Goal: Task Accomplishment & Management: Use online tool/utility

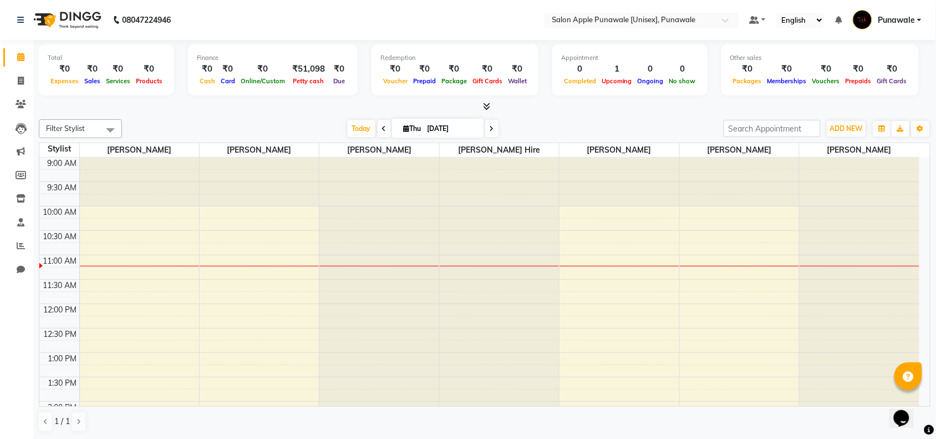
click at [378, 132] on span at bounding box center [384, 128] width 13 height 17
type input "[DATE]"
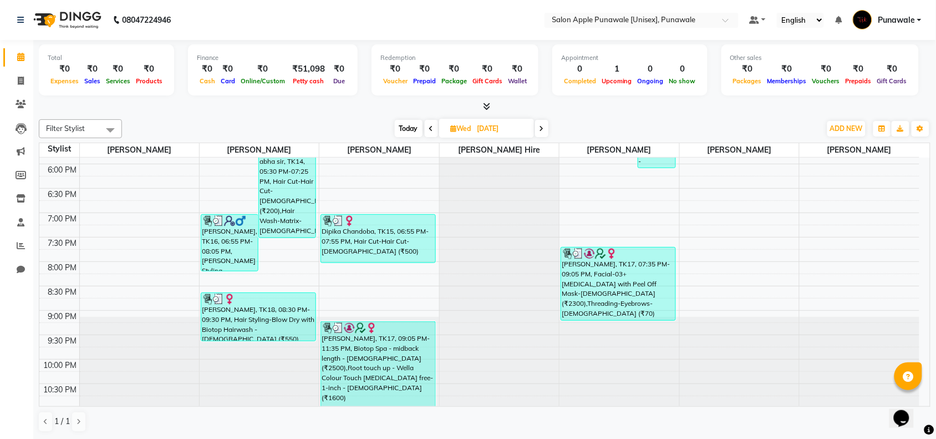
scroll to position [442, 0]
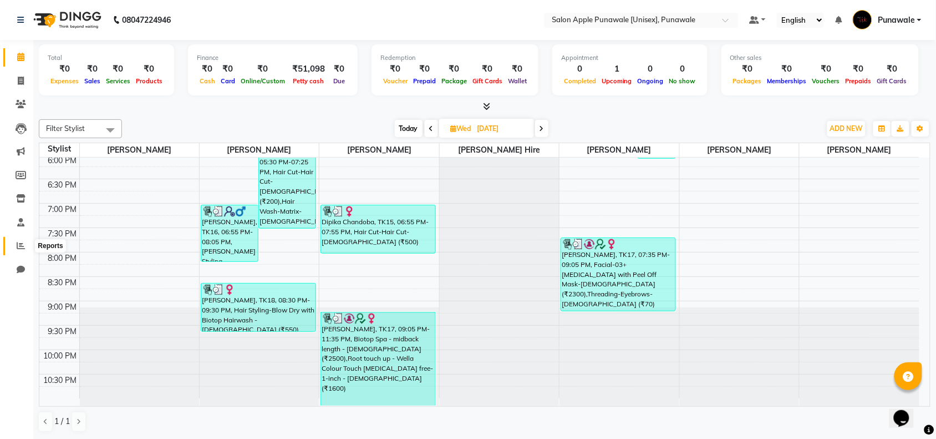
click at [21, 248] on icon at bounding box center [21, 245] width 8 height 8
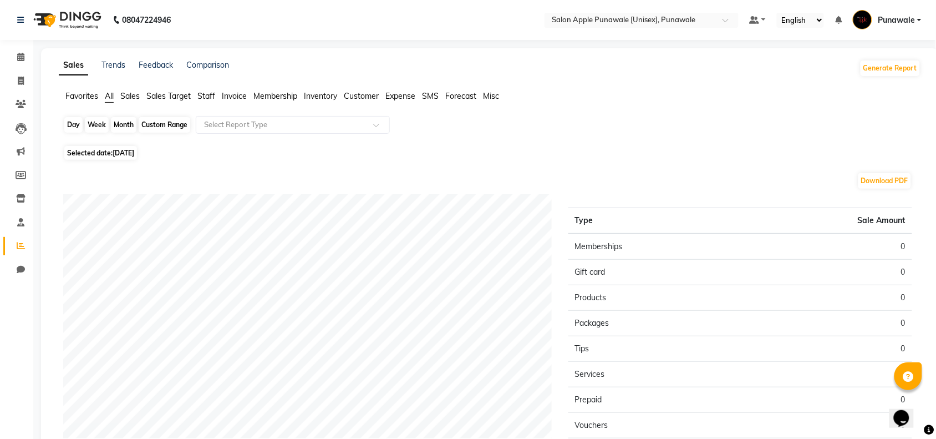
click at [70, 129] on div "Day" at bounding box center [73, 125] width 18 height 16
select select "9"
select select "2025"
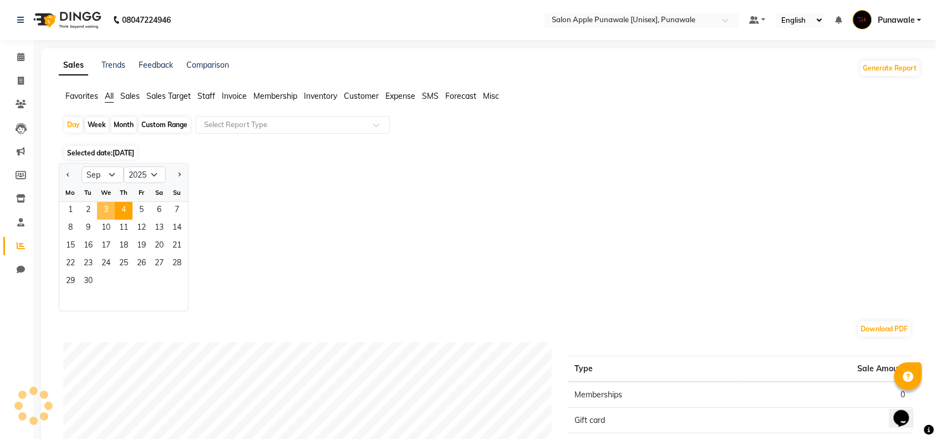
click at [102, 209] on span "3" at bounding box center [106, 211] width 18 height 18
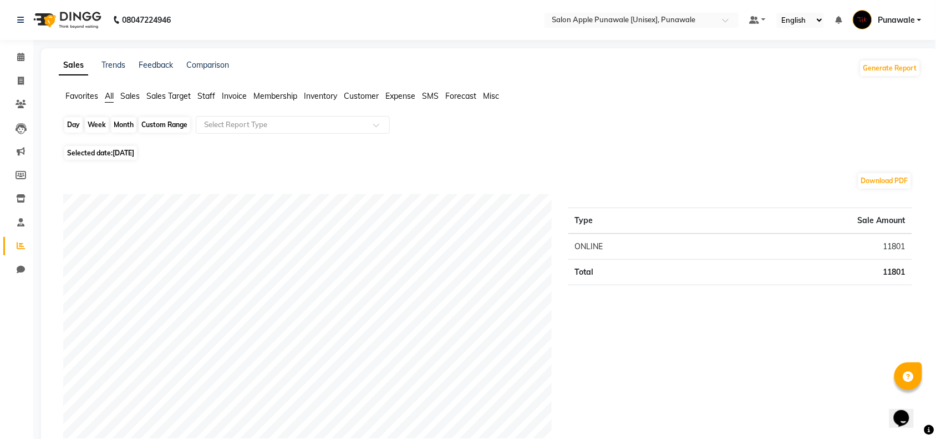
click at [67, 125] on div "Day" at bounding box center [73, 125] width 18 height 16
select select "9"
select select "2025"
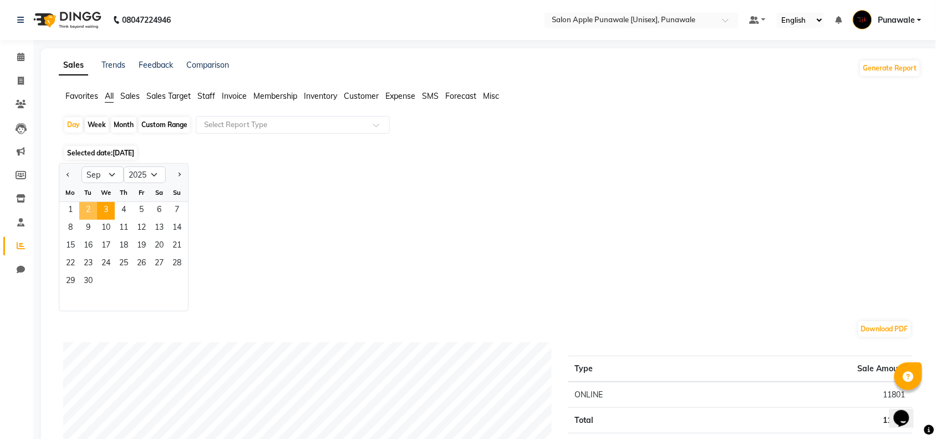
click at [87, 204] on span "2" at bounding box center [88, 211] width 18 height 18
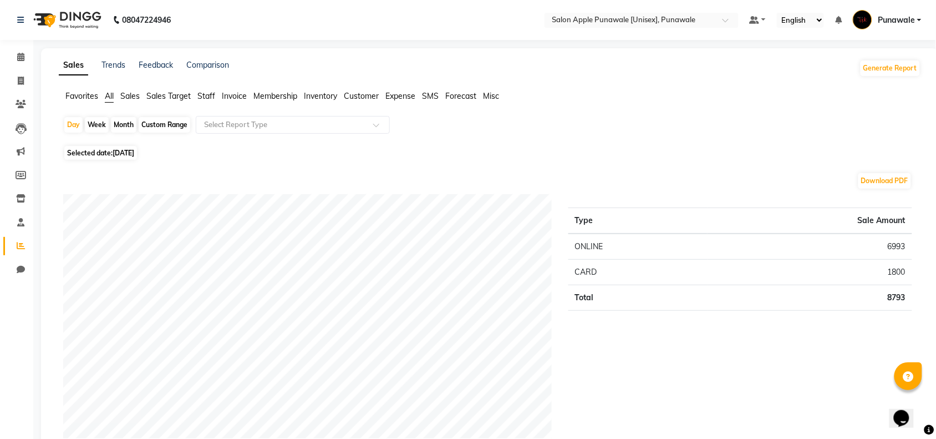
click at [206, 93] on span "Staff" at bounding box center [206, 96] width 18 height 10
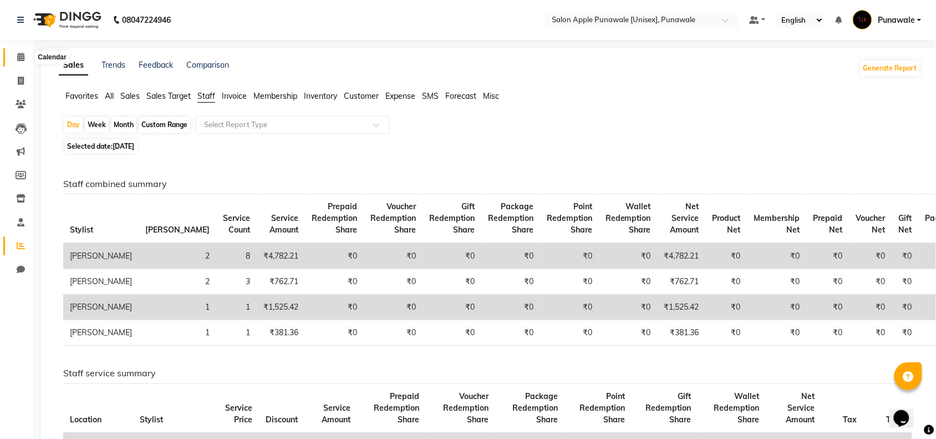
click at [18, 59] on icon at bounding box center [20, 57] width 7 height 8
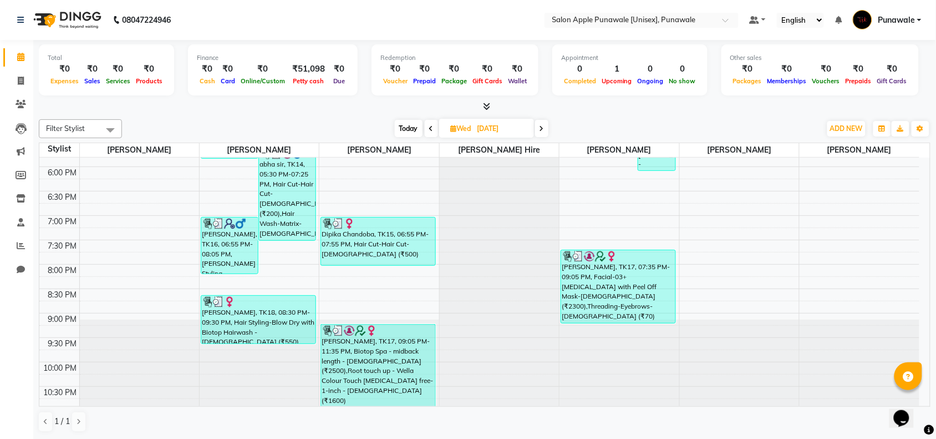
scroll to position [442, 0]
